Goal: Task Accomplishment & Management: Use online tool/utility

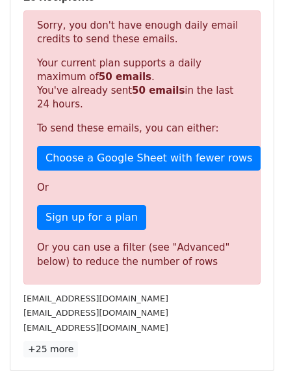
scroll to position [221, 0]
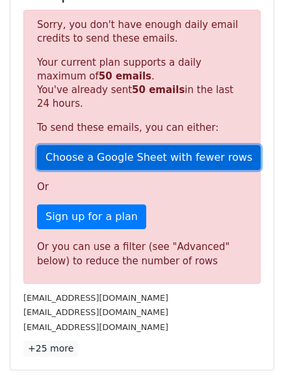
click at [161, 154] on link "Choose a Google Sheet with fewer rows" at bounding box center [149, 157] width 224 height 25
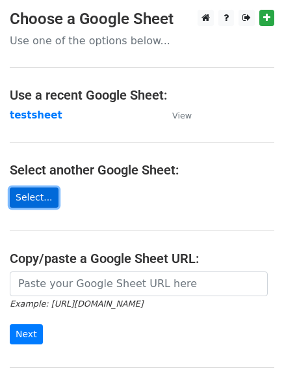
click at [25, 198] on link "Select..." at bounding box center [34, 197] width 49 height 20
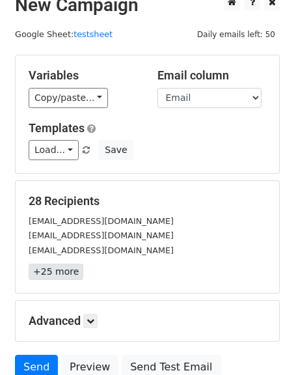
scroll to position [8, 0]
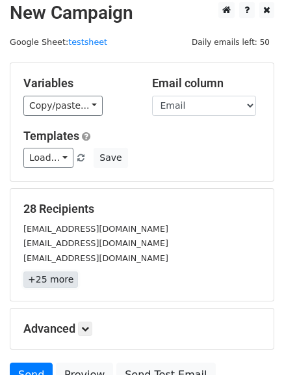
click at [44, 277] on link "+25 more" at bounding box center [50, 279] width 55 height 16
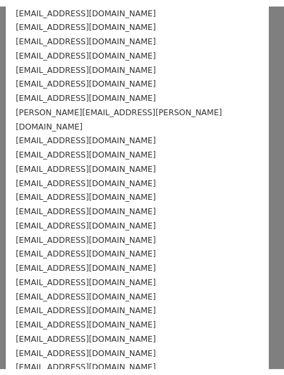
scroll to position [153, 0]
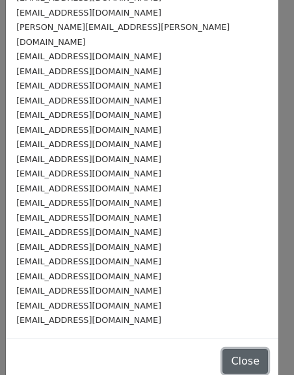
click at [223, 349] on button "Close" at bounding box center [246, 361] width 46 height 25
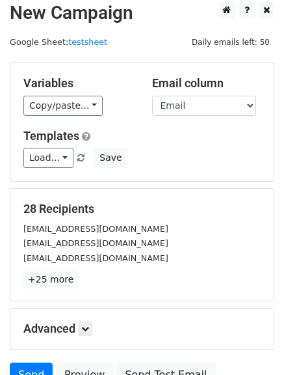
scroll to position [131, 0]
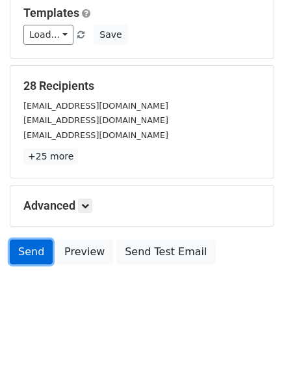
click at [20, 258] on link "Send" at bounding box center [31, 252] width 43 height 25
